Goal: Task Accomplishment & Management: Use online tool/utility

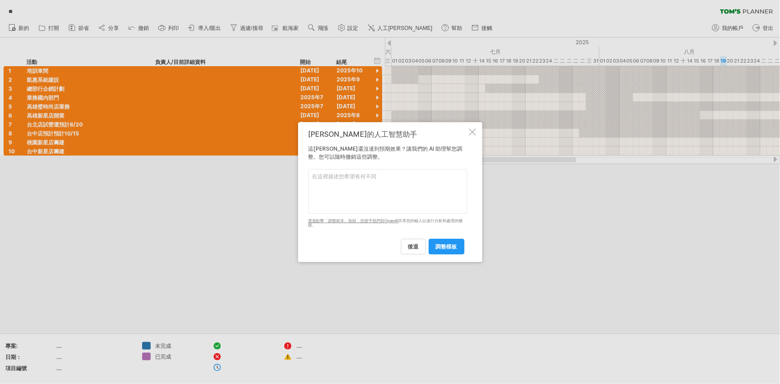
click at [365, 188] on textarea at bounding box center [388, 191] width 159 height 45
type textarea "把時間按照先後排列"
click at [442, 246] on font "調整模板" at bounding box center [446, 246] width 21 height 7
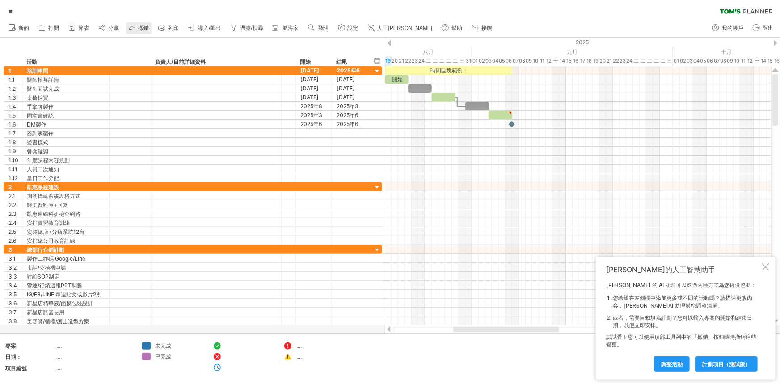
click at [134, 24] on icon at bounding box center [131, 27] width 9 height 9
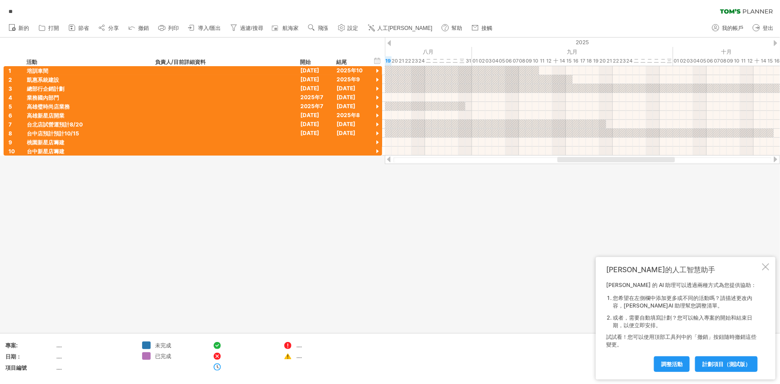
click at [768, 264] on div at bounding box center [766, 266] width 7 height 7
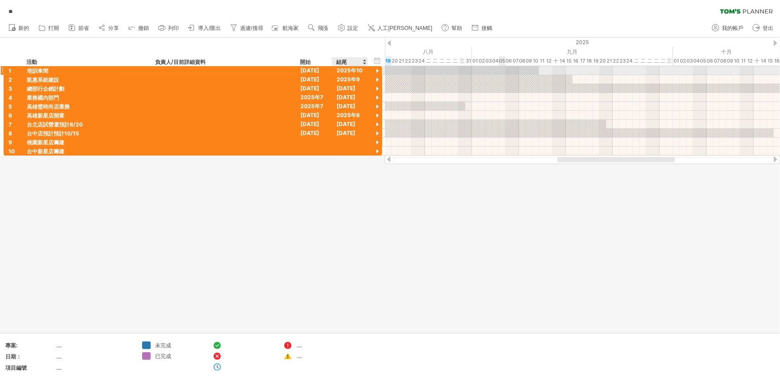
click at [376, 68] on div at bounding box center [377, 71] width 8 height 8
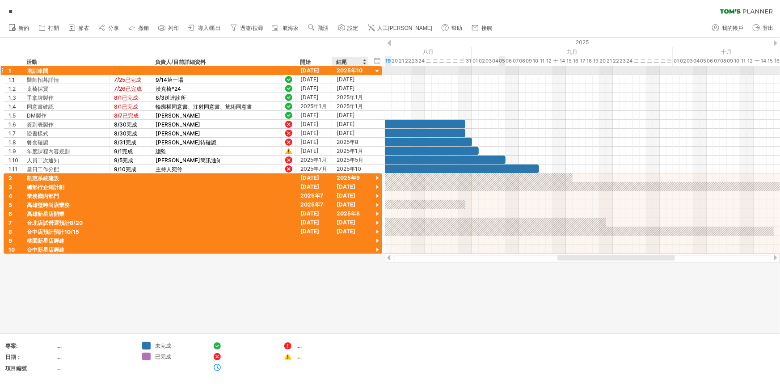
click at [376, 68] on div at bounding box center [377, 71] width 8 height 8
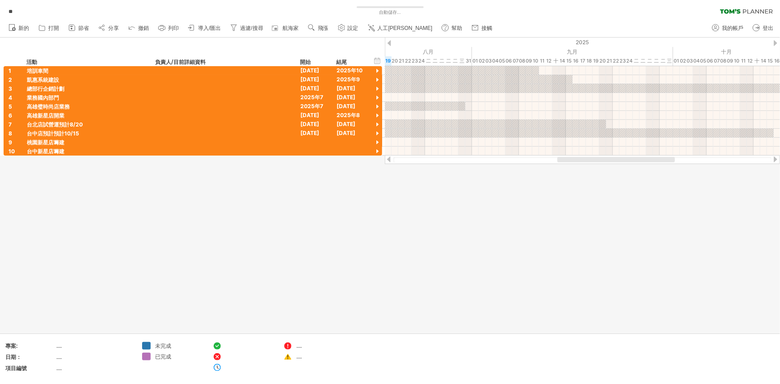
drag, startPoint x: 234, startPoint y: 2, endPoint x: 167, endPoint y: 29, distance: 72.0
click at [167, 29] on link "列印" at bounding box center [168, 28] width 25 height 12
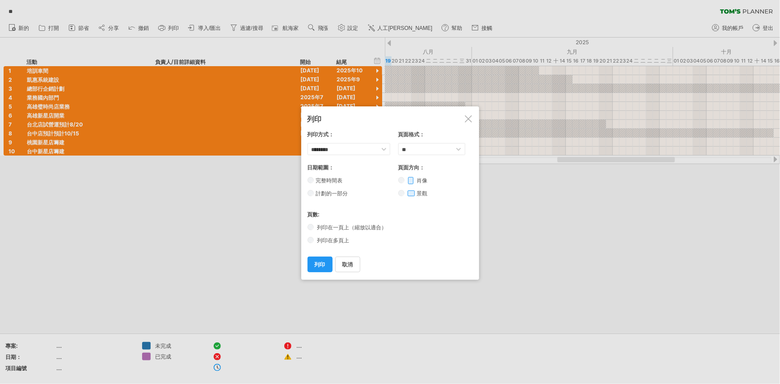
click at [441, 37] on div at bounding box center [390, 192] width 780 height 384
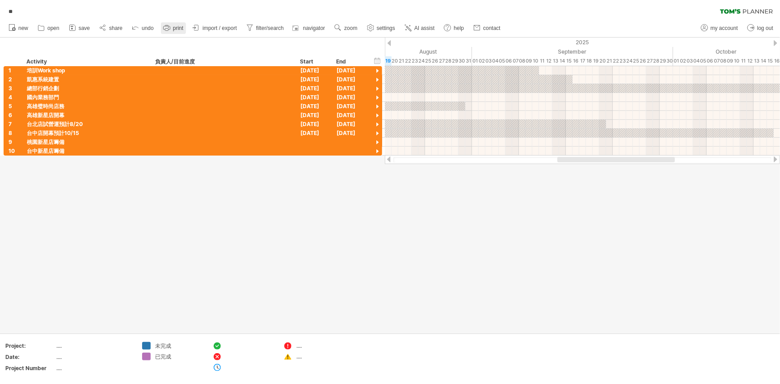
click at [172, 29] on link "print" at bounding box center [173, 28] width 25 height 12
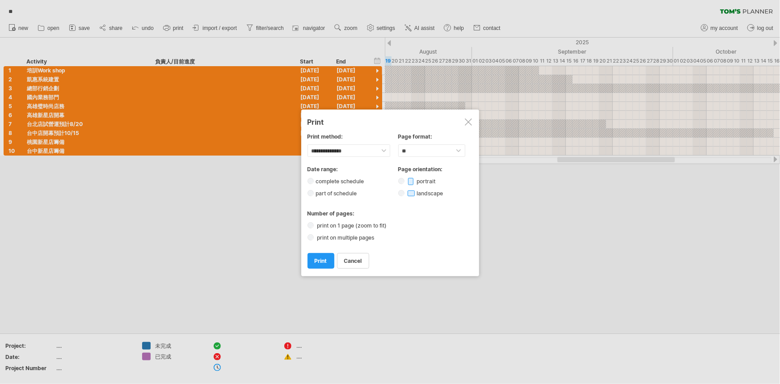
click at [174, 54] on div at bounding box center [390, 192] width 780 height 384
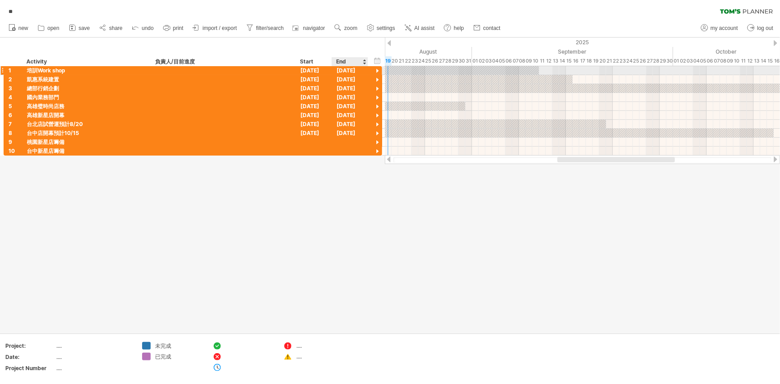
click at [377, 70] on div at bounding box center [377, 71] width 8 height 8
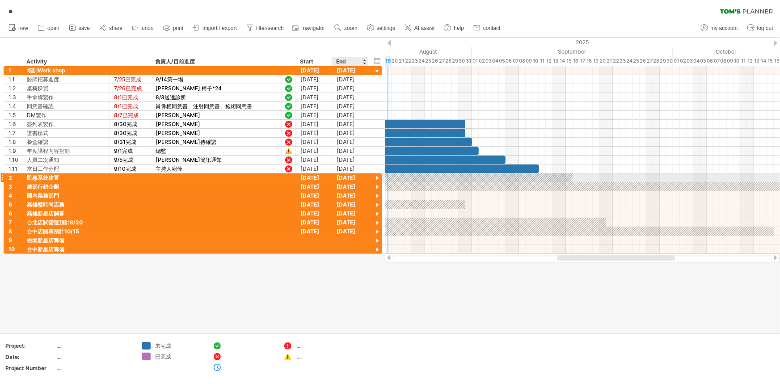
click at [375, 175] on div at bounding box center [377, 178] width 8 height 8
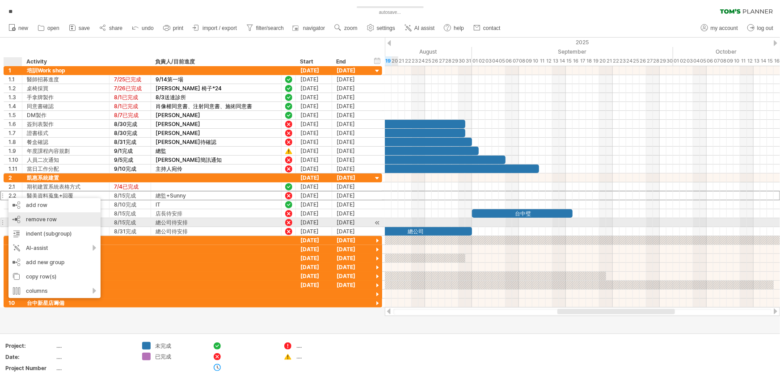
click at [26, 219] on span "remove row" at bounding box center [41, 219] width 31 height 7
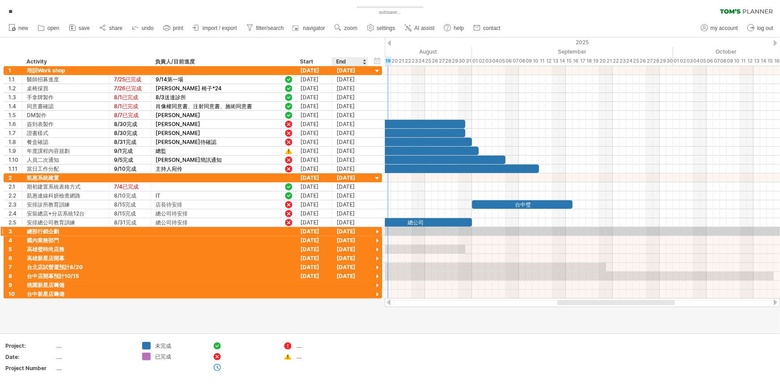
click at [375, 229] on div at bounding box center [377, 232] width 8 height 8
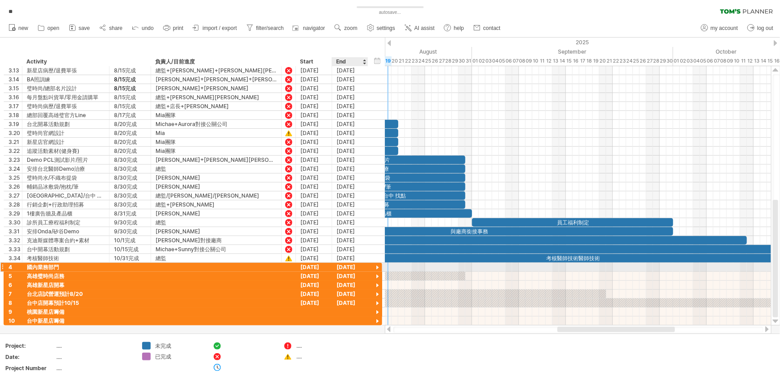
click at [374, 265] on div at bounding box center [377, 268] width 8 height 8
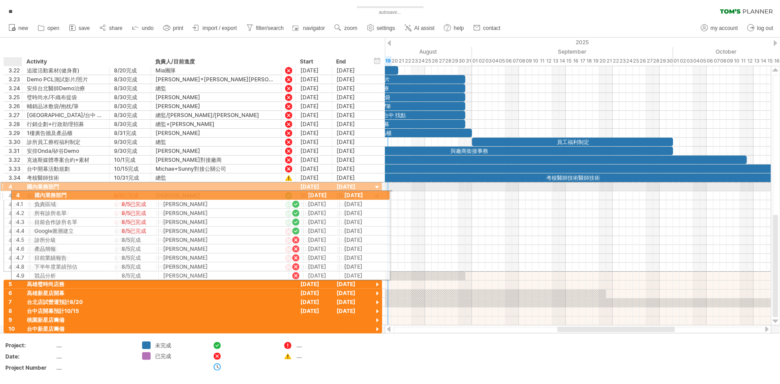
drag, startPoint x: 2, startPoint y: 186, endPoint x: 6, endPoint y: 192, distance: 7.7
click at [6, 192] on div "**********" at bounding box center [193, 227] width 379 height 90
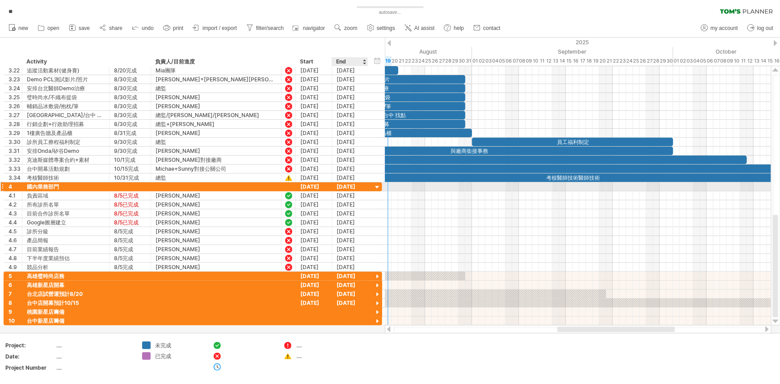
click at [378, 187] on div at bounding box center [377, 187] width 8 height 8
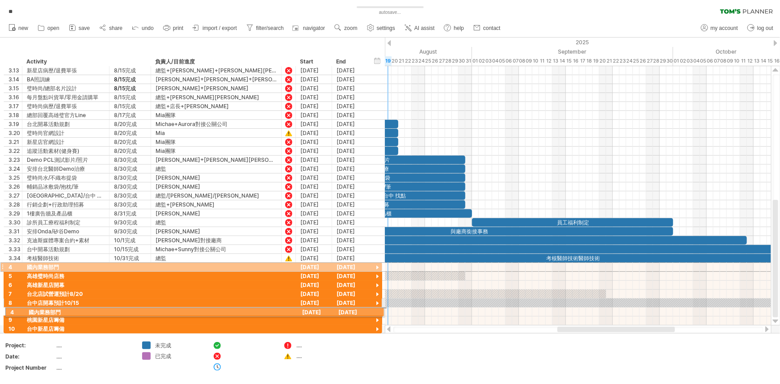
drag, startPoint x: 1, startPoint y: 264, endPoint x: 0, endPoint y: 311, distance: 47.0
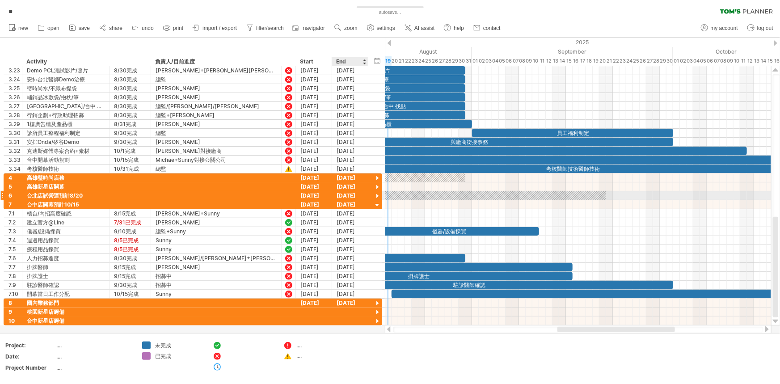
click at [379, 195] on div at bounding box center [377, 196] width 8 height 8
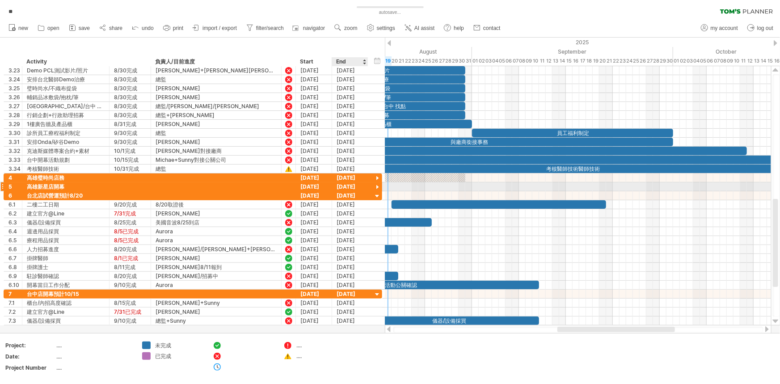
click at [377, 189] on div at bounding box center [377, 187] width 8 height 8
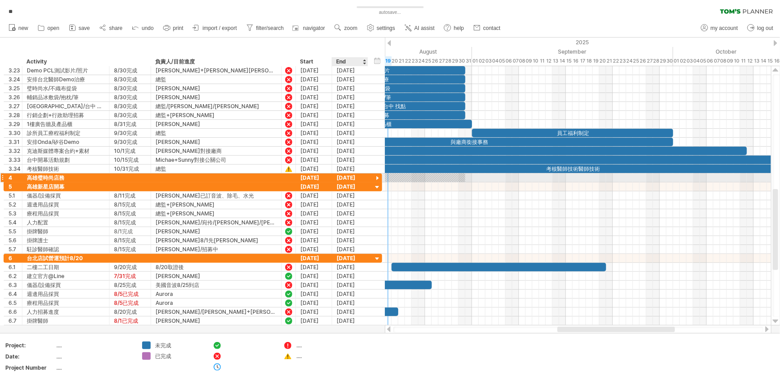
click at [377, 177] on div at bounding box center [377, 178] width 8 height 8
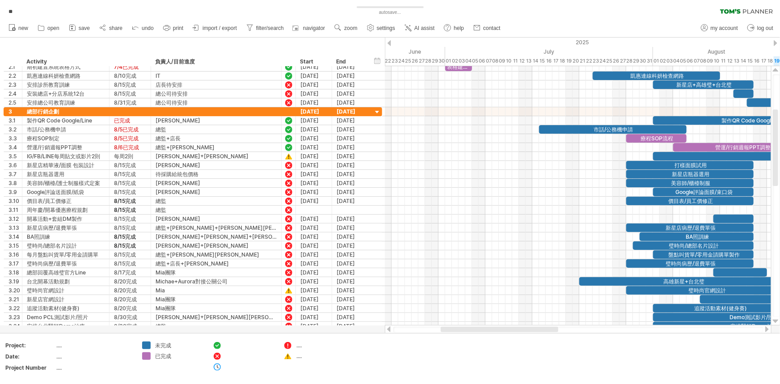
drag, startPoint x: 568, startPoint y: 328, endPoint x: 451, endPoint y: 331, distance: 116.8
click at [451, 331] on div at bounding box center [500, 329] width 118 height 5
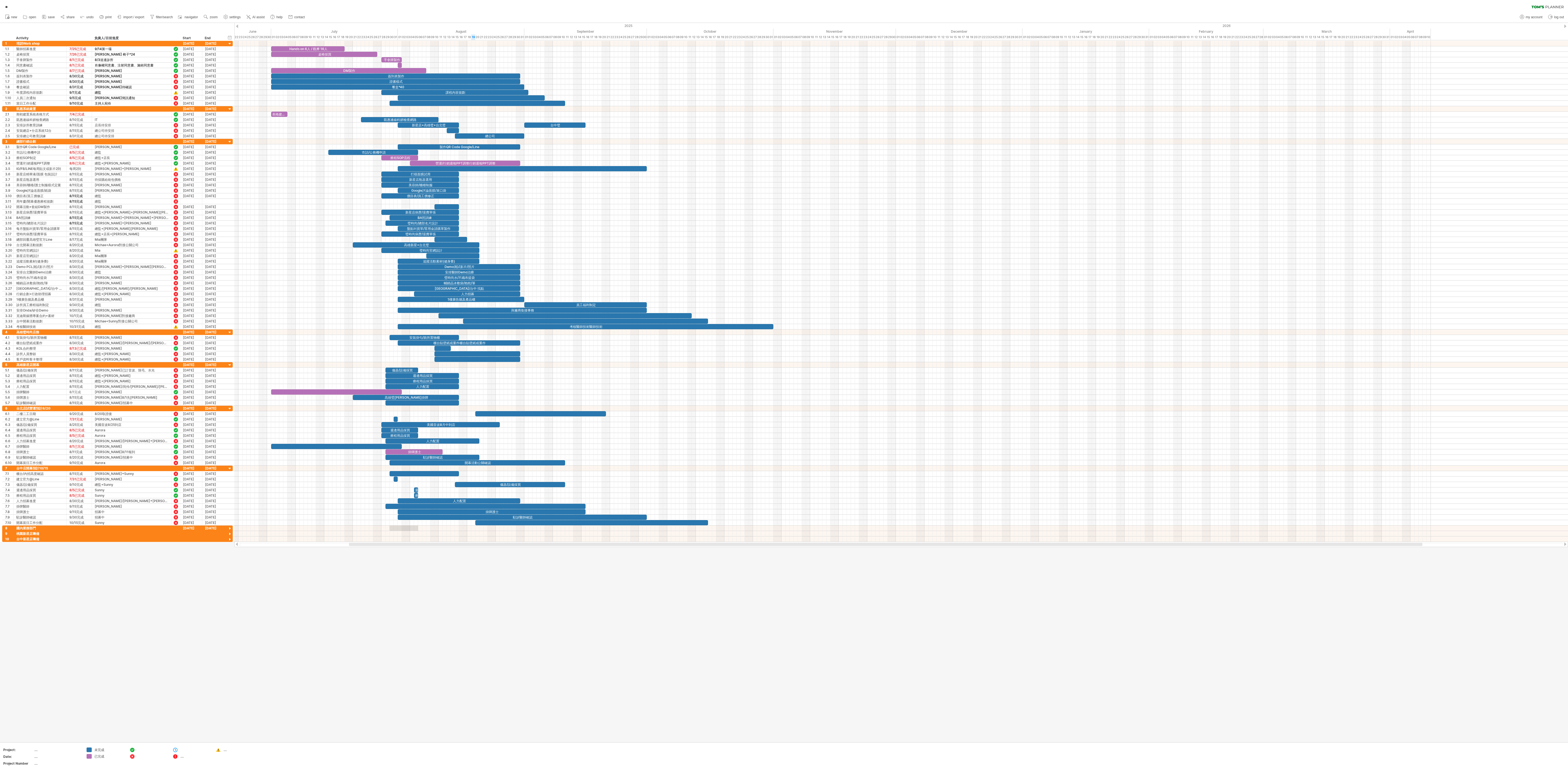
drag, startPoint x: 474, startPoint y: 0, endPoint x: 977, endPoint y: 675, distance: 841.8
click at [475, 234] on div at bounding box center [784, 383] width 1568 height 720
drag, startPoint x: 959, startPoint y: 662, endPoint x: 347, endPoint y: 676, distance: 612.2
